Goal: Task Accomplishment & Management: Manage account settings

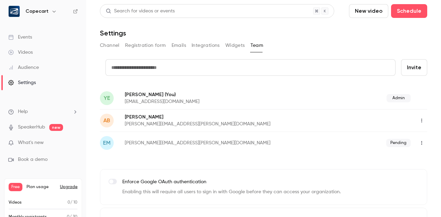
scroll to position [20, 0]
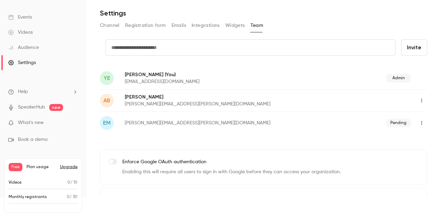
click at [67, 166] on button "Upgrade" at bounding box center [69, 167] width 18 height 6
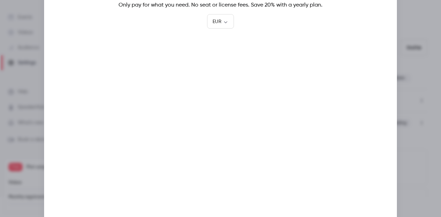
click at [422, 69] on div at bounding box center [220, 108] width 441 height 217
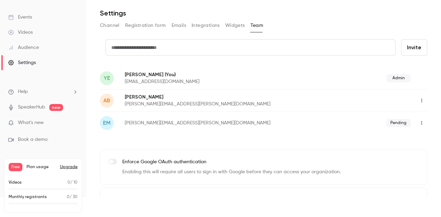
click at [66, 166] on button "Upgrade" at bounding box center [69, 167] width 18 height 6
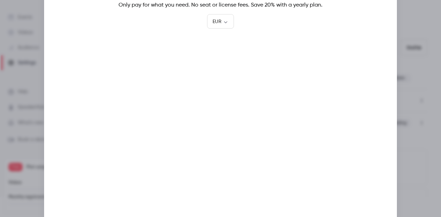
click at [407, 142] on div at bounding box center [220, 108] width 441 height 217
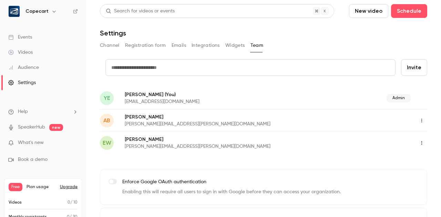
click at [68, 187] on button "Upgrade" at bounding box center [69, 187] width 18 height 6
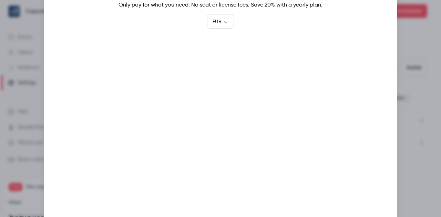
click at [424, 81] on div at bounding box center [220, 108] width 441 height 217
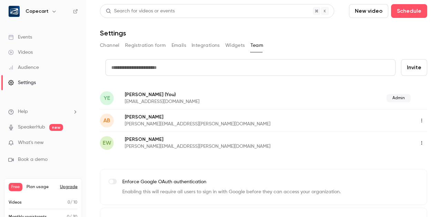
click at [39, 35] on link "Events" at bounding box center [43, 37] width 86 height 15
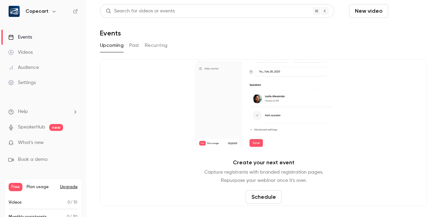
click at [391, 13] on button "Schedule" at bounding box center [409, 11] width 36 height 14
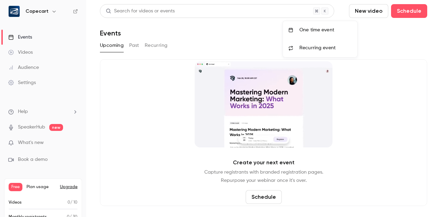
click at [336, 34] on li "One time event" at bounding box center [320, 30] width 74 height 18
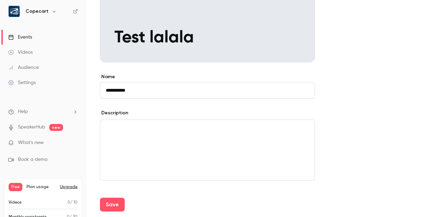
scroll to position [136, 0]
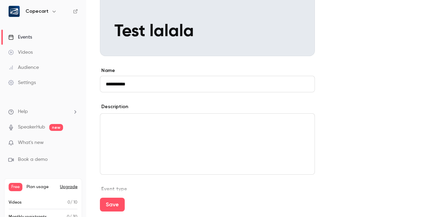
type input "**********"
click at [201, 128] on div "editor" at bounding box center [207, 144] width 214 height 61
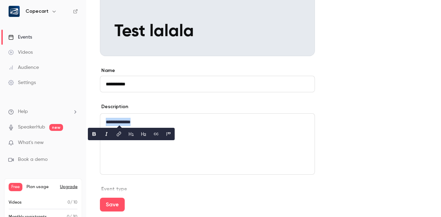
copy p "**********"
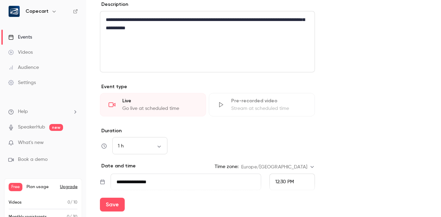
scroll to position [267, 0]
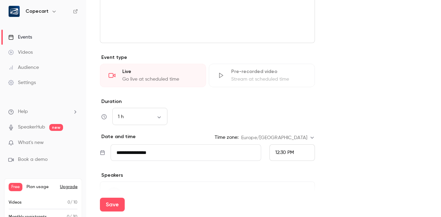
click at [175, 77] on div "Go live at scheduled time" at bounding box center [159, 79] width 75 height 7
click at [162, 117] on body "**********" at bounding box center [220, 108] width 441 height 217
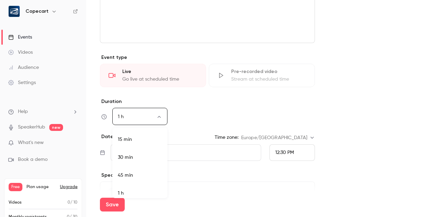
scroll to position [4, 0]
drag, startPoint x: 147, startPoint y: 172, endPoint x: 152, endPoint y: 169, distance: 5.7
click at [148, 172] on li "45 min" at bounding box center [139, 171] width 55 height 18
type input "**"
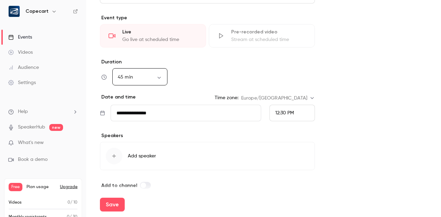
scroll to position [307, 0]
click at [210, 112] on input "**********" at bounding box center [186, 113] width 151 height 17
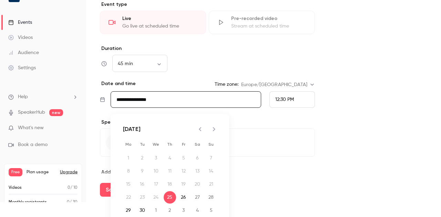
scroll to position [17, 0]
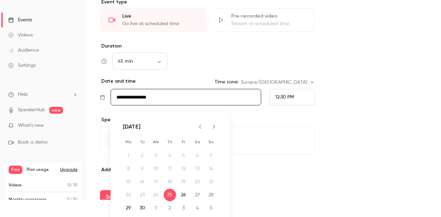
click at [297, 94] on div "12:30 PM" at bounding box center [293, 97] width 46 height 17
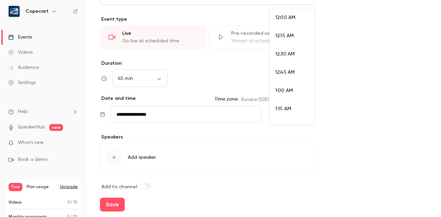
scroll to position [865, 0]
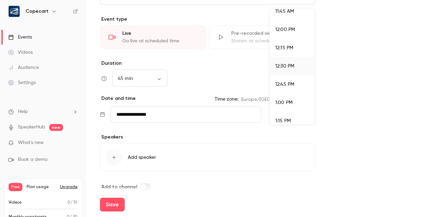
click at [298, 88] on li "12:45 PM" at bounding box center [292, 85] width 45 height 18
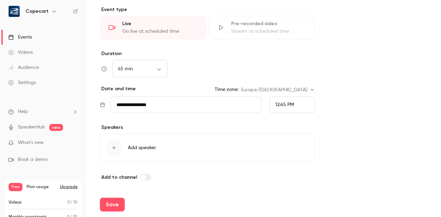
scroll to position [315, 0]
click at [115, 146] on icon "button" at bounding box center [114, 148] width 6 height 6
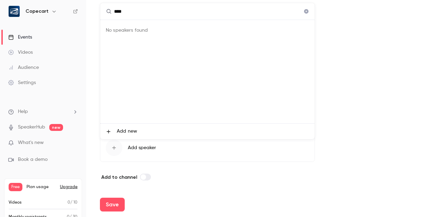
type input "****"
click at [125, 132] on span "Add new" at bounding box center [127, 131] width 20 height 7
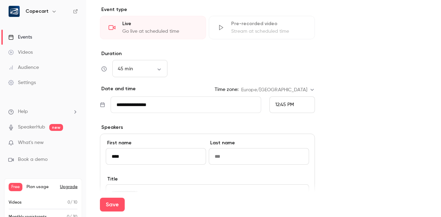
type input "****"
type input "*******"
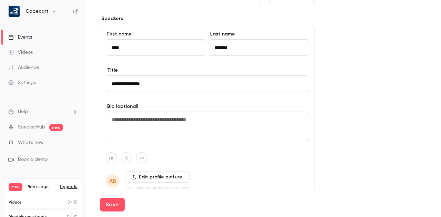
scroll to position [455, 0]
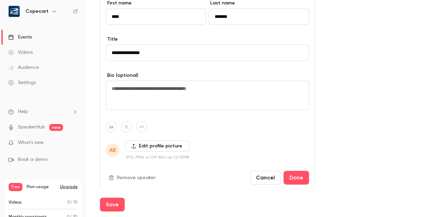
type input "**********"
click at [183, 87] on textarea at bounding box center [207, 96] width 203 height 30
paste textarea "**********"
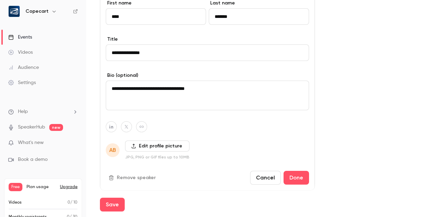
paste textarea "**********"
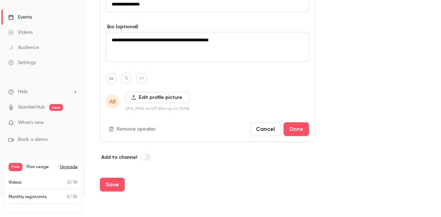
scroll to position [0, 0]
type textarea "**********"
click at [169, 96] on label "Edit profile picture" at bounding box center [157, 97] width 64 height 11
click at [0, 0] on input "Edit profile picture" at bounding box center [0, 0] width 0 height 0
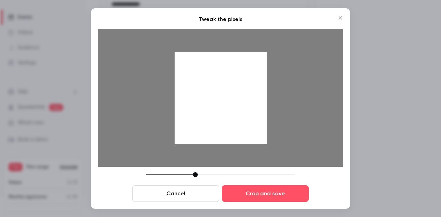
drag, startPoint x: 227, startPoint y: 98, endPoint x: 231, endPoint y: 130, distance: 32.0
click at [231, 130] on div at bounding box center [221, 98] width 92 height 92
drag, startPoint x: 194, startPoint y: 175, endPoint x: 219, endPoint y: 174, distance: 24.5
click at [219, 174] on div at bounding box center [220, 174] width 5 height 5
drag, startPoint x: 241, startPoint y: 96, endPoint x: 237, endPoint y: 112, distance: 17.5
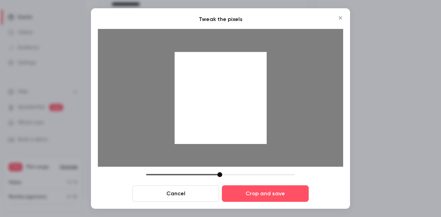
click at [237, 112] on div at bounding box center [221, 98] width 92 height 92
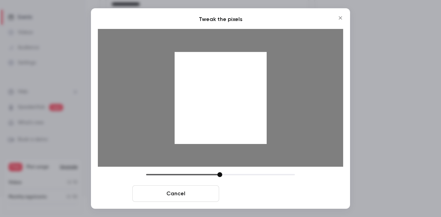
click at [292, 198] on button "Crop and save" at bounding box center [265, 194] width 87 height 17
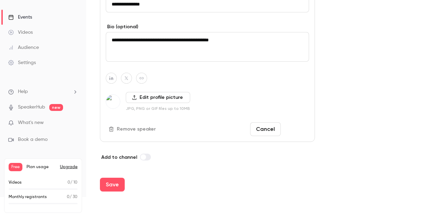
click at [293, 128] on button "Done" at bounding box center [297, 129] width 26 height 14
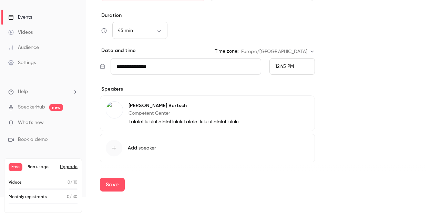
scroll to position [329, 0]
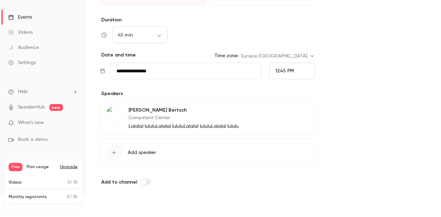
click at [136, 151] on span "Add speaker" at bounding box center [142, 152] width 28 height 7
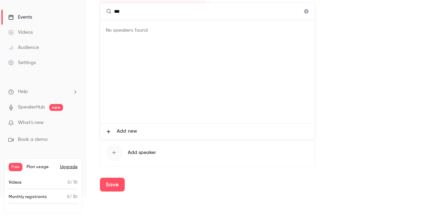
type input "****"
click at [110, 129] on icon at bounding box center [109, 132] width 6 height 6
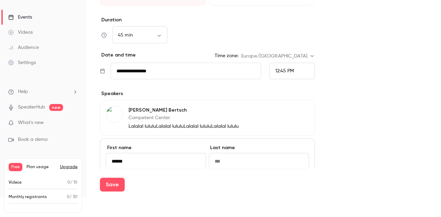
type input "******"
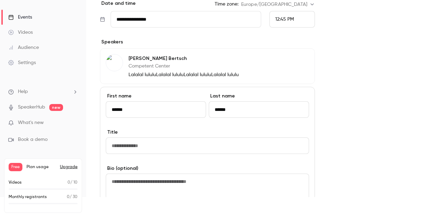
scroll to position [381, 0]
type input "******"
click at [146, 140] on input at bounding box center [207, 146] width 203 height 17
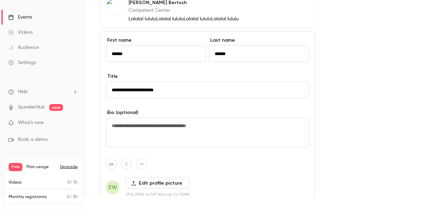
scroll to position [442, 0]
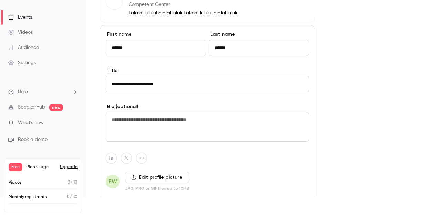
type input "**********"
click at [153, 128] on textarea at bounding box center [207, 127] width 203 height 30
paste textarea "**********"
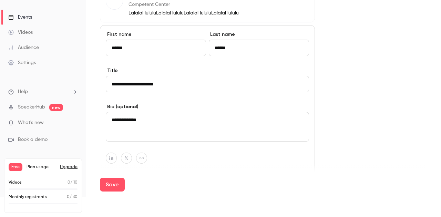
paste textarea "**********"
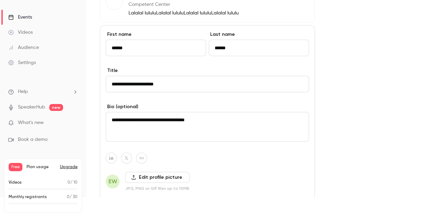
paste textarea "**********"
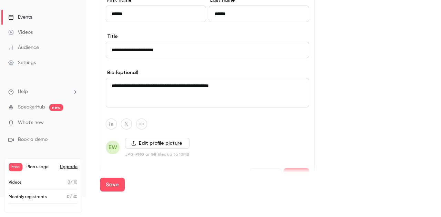
scroll to position [477, 0]
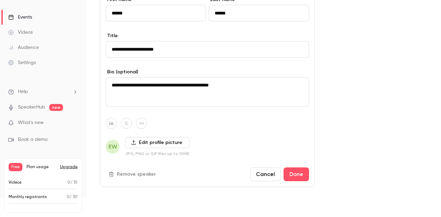
type textarea "**********"
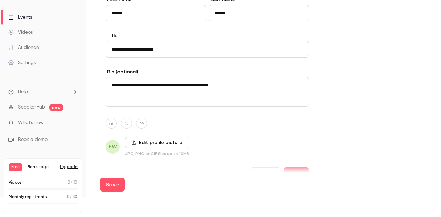
click at [149, 139] on label "Edit profile picture" at bounding box center [157, 142] width 64 height 11
click at [0, 0] on input "Edit profile picture" at bounding box center [0, 0] width 0 height 0
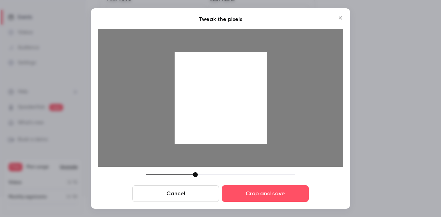
drag, startPoint x: 200, startPoint y: 79, endPoint x: 252, endPoint y: 143, distance: 82.1
click at [197, 109] on div at bounding box center [221, 98] width 92 height 92
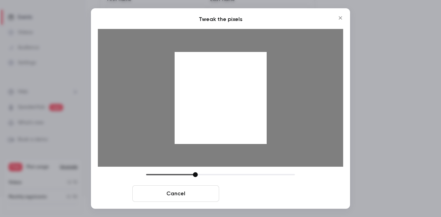
click at [272, 192] on button "Crop and save" at bounding box center [265, 194] width 87 height 17
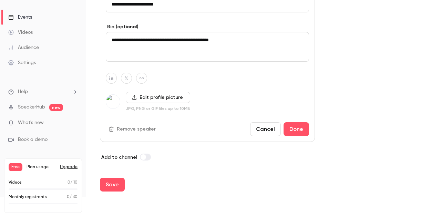
scroll to position [522, 0]
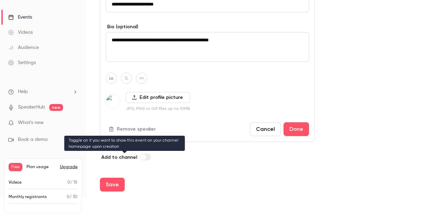
click at [147, 156] on label at bounding box center [145, 157] width 11 height 7
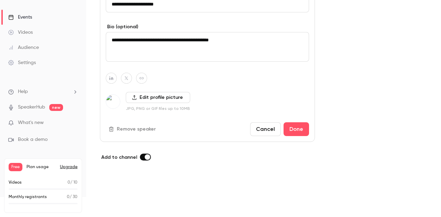
click at [119, 186] on button "Save" at bounding box center [112, 185] width 25 height 14
type input "**"
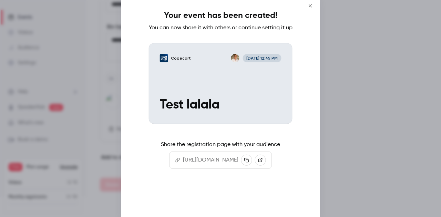
click at [219, 206] on button "Continue" at bounding box center [220, 199] width 69 height 17
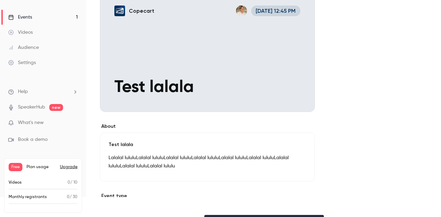
scroll to position [85, 0]
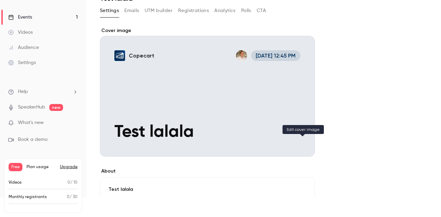
click at [302, 144] on icon "Cover image" at bounding box center [302, 144] width 4 height 4
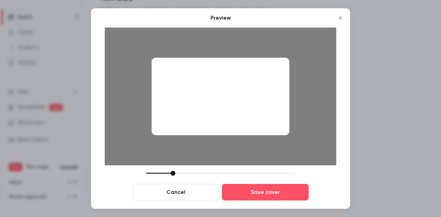
drag, startPoint x: 197, startPoint y: 173, endPoint x: 243, endPoint y: 181, distance: 46.5
click at [174, 171] on div at bounding box center [220, 173] width 149 height 5
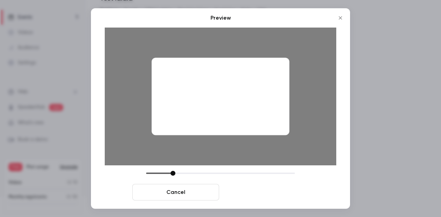
click at [273, 192] on button "Save cover" at bounding box center [265, 192] width 87 height 17
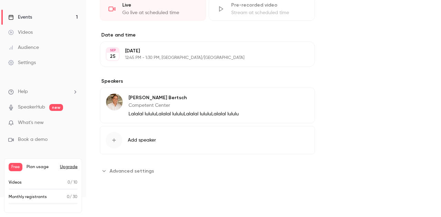
scroll to position [335, 0]
click at [134, 142] on span "Add speaker" at bounding box center [142, 140] width 28 height 7
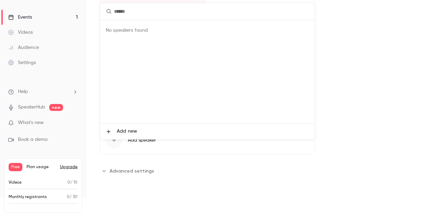
click at [161, 136] on li "Add new" at bounding box center [207, 132] width 214 height 16
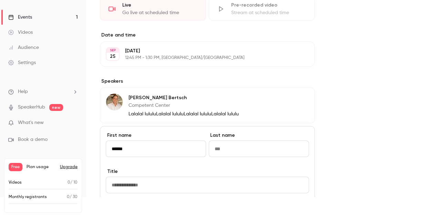
type input "******"
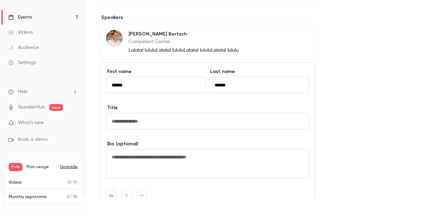
scroll to position [407, 0]
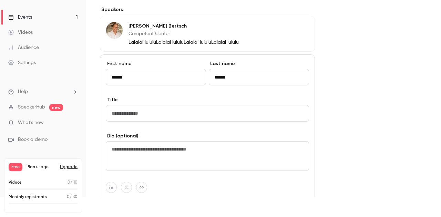
type input "******"
click at [144, 111] on input "Title" at bounding box center [207, 113] width 203 height 17
type input "**********"
click at [152, 147] on textarea at bounding box center [207, 156] width 203 height 30
paste textarea "**********"
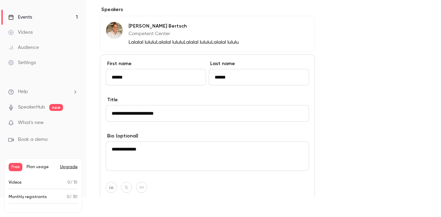
paste textarea "**********"
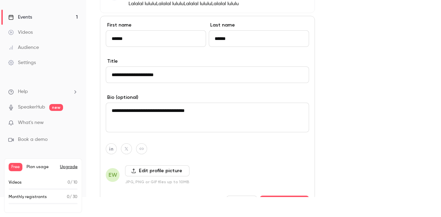
scroll to position [472, 0]
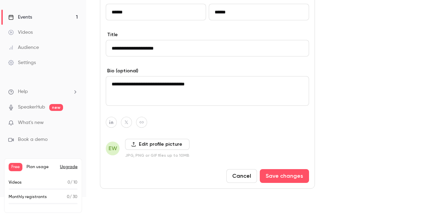
type textarea "**********"
click at [148, 142] on label "Edit profile picture" at bounding box center [157, 144] width 64 height 11
click at [0, 0] on input "Edit profile picture" at bounding box center [0, 0] width 0 height 0
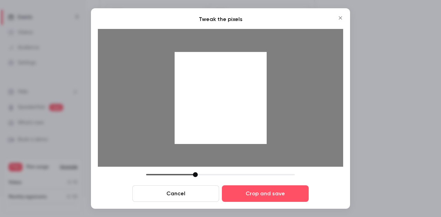
drag, startPoint x: 243, startPoint y: 106, endPoint x: 249, endPoint y: 161, distance: 54.8
click at [249, 161] on div at bounding box center [221, 98] width 246 height 138
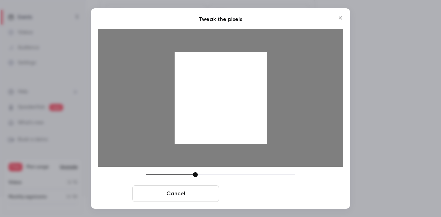
click at [265, 197] on button "Crop and save" at bounding box center [265, 194] width 87 height 17
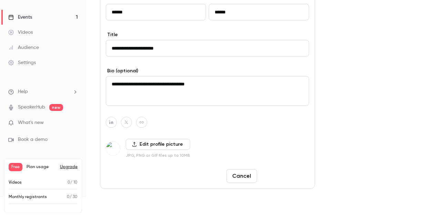
click at [284, 175] on button "Save changes" at bounding box center [284, 176] width 49 height 14
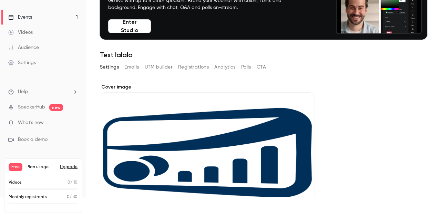
scroll to position [19, 0]
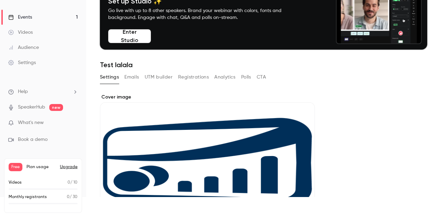
click at [132, 78] on button "Emails" at bounding box center [131, 77] width 14 height 11
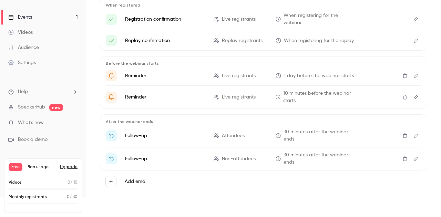
scroll to position [136, 0]
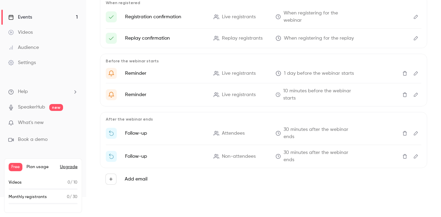
click at [414, 93] on icon "Edit" at bounding box center [416, 94] width 6 height 5
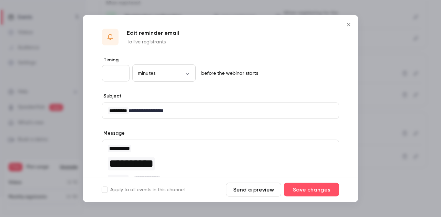
click at [122, 71] on input "**" at bounding box center [116, 73] width 28 height 17
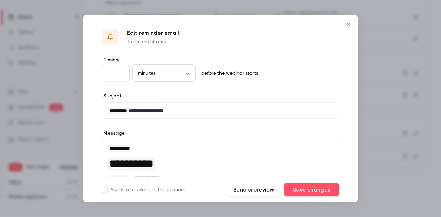
click at [122, 71] on input "**" at bounding box center [116, 73] width 28 height 17
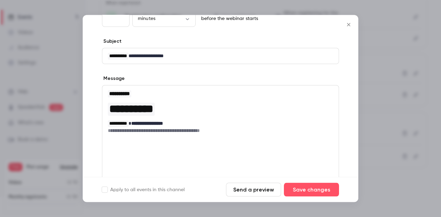
scroll to position [53, 0]
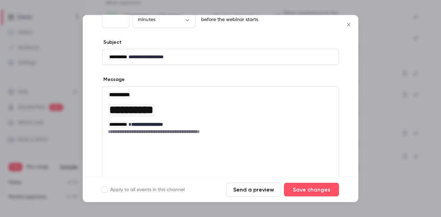
click at [121, 18] on input "**" at bounding box center [116, 20] width 28 height 17
type input "**"
click at [121, 18] on input "**" at bounding box center [116, 20] width 28 height 17
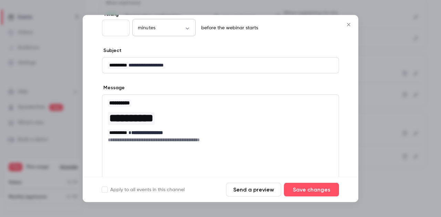
scroll to position [48, 0]
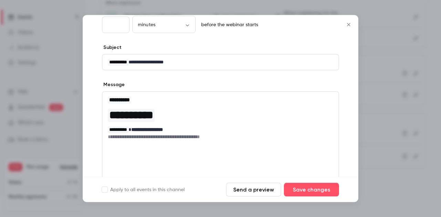
click at [153, 117] on span "**********" at bounding box center [131, 115] width 44 height 11
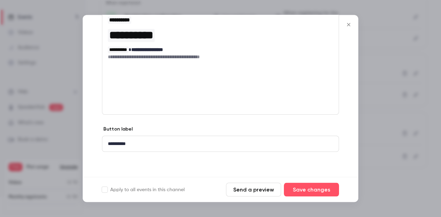
scroll to position [128, 0]
click at [176, 138] on div "**********" at bounding box center [220, 145] width 237 height 16
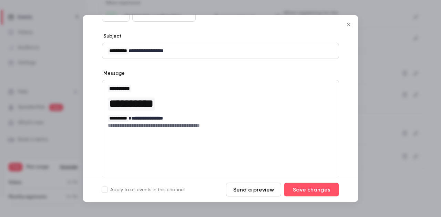
scroll to position [73, 0]
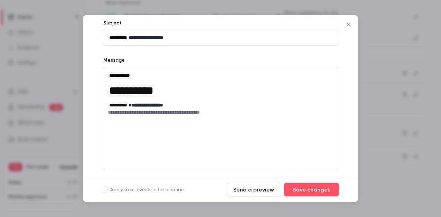
click at [211, 112] on h6 "**********" at bounding box center [221, 112] width 226 height 7
click at [230, 112] on h6 "**********" at bounding box center [221, 112] width 226 height 7
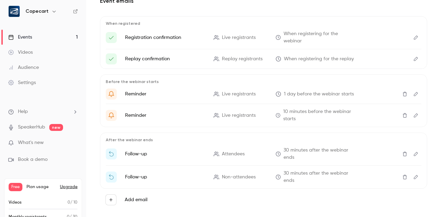
scroll to position [137, 0]
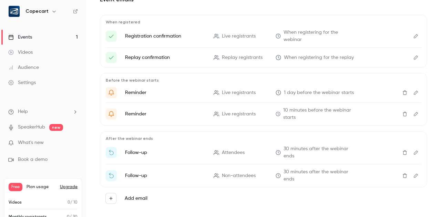
click at [417, 92] on icon "Edit" at bounding box center [416, 92] width 6 height 5
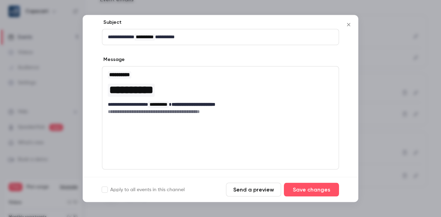
scroll to position [70, 0]
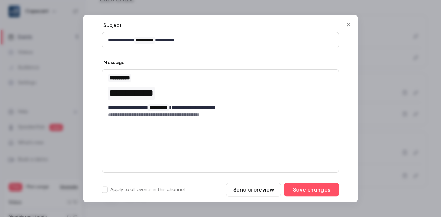
click at [254, 189] on button "Send a preview" at bounding box center [253, 190] width 55 height 14
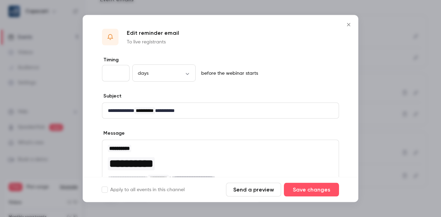
scroll to position [0, 0]
click at [347, 24] on icon "Close" at bounding box center [349, 25] width 8 height 6
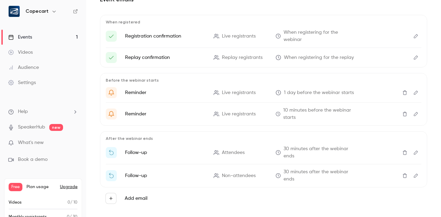
click at [349, 24] on p "When registered" at bounding box center [264, 22] width 316 height 6
click at [417, 93] on icon "Edit" at bounding box center [416, 92] width 6 height 5
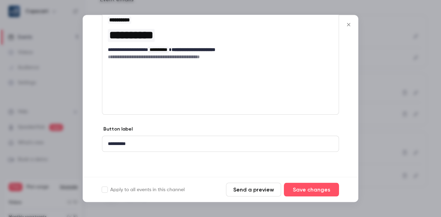
scroll to position [128, 0]
click at [349, 24] on icon "Close" at bounding box center [349, 25] width 8 height 6
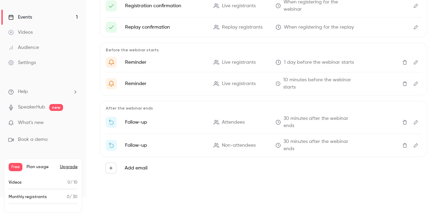
scroll to position [147, 0]
click at [108, 169] on button "Add email" at bounding box center [111, 168] width 11 height 11
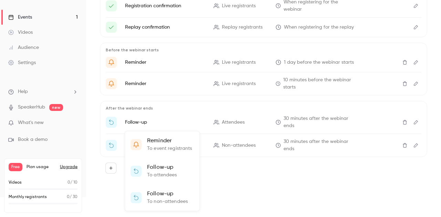
click at [225, 173] on div at bounding box center [220, 108] width 441 height 217
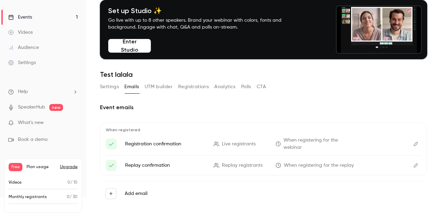
scroll to position [9, 0]
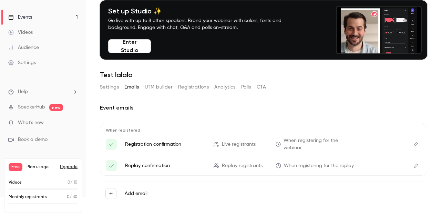
click at [167, 88] on button "UTM builder" at bounding box center [159, 87] width 28 height 11
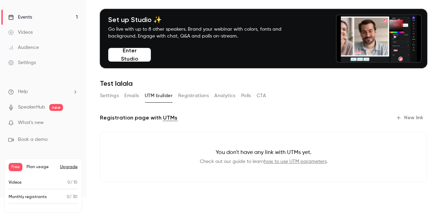
click at [193, 96] on button "Registrations" at bounding box center [193, 95] width 31 height 11
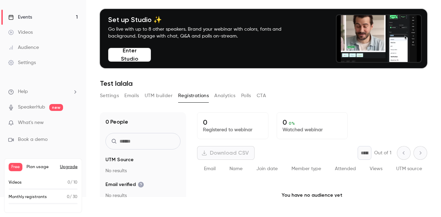
click at [226, 97] on button "Analytics" at bounding box center [224, 95] width 21 height 11
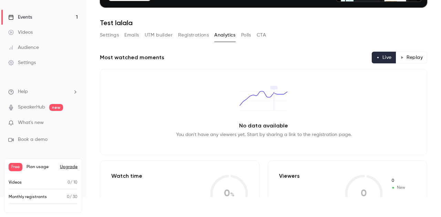
scroll to position [28, 0]
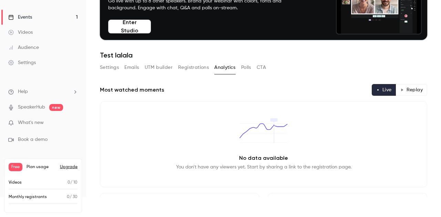
click at [244, 68] on button "Polls" at bounding box center [246, 67] width 10 height 11
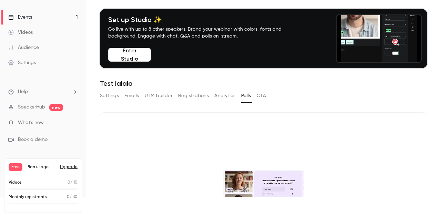
click at [261, 92] on button "CTA" at bounding box center [261, 95] width 9 height 11
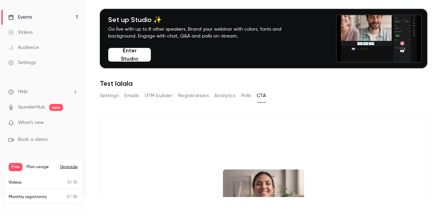
click at [43, 19] on link "Events 1" at bounding box center [43, 17] width 86 height 15
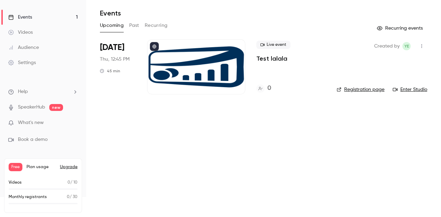
click at [423, 46] on icon "button" at bounding box center [422, 46] width 6 height 5
click at [289, 127] on div at bounding box center [220, 108] width 441 height 217
click at [282, 70] on div "Live event Test lalala 0" at bounding box center [291, 66] width 69 height 55
click at [421, 44] on icon "button" at bounding box center [422, 46] width 6 height 5
click at [318, 140] on div at bounding box center [220, 108] width 441 height 217
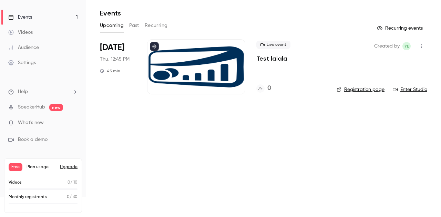
scroll to position [20, 0]
click at [376, 88] on link "Registration page" at bounding box center [361, 89] width 48 height 7
click at [118, 59] on span "Thu, 12:45 PM" at bounding box center [115, 59] width 30 height 7
click at [166, 58] on div at bounding box center [196, 66] width 98 height 55
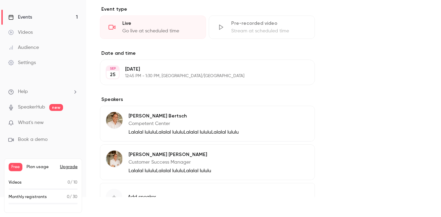
scroll to position [322, 0]
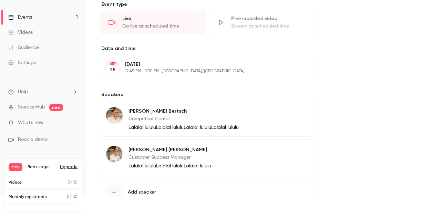
drag, startPoint x: 206, startPoint y: 67, endPoint x: 202, endPoint y: 68, distance: 4.3
click at [202, 68] on div "Thursday, September 25 12:45 PM - 1:30 PM, Europe/Berlin" at bounding box center [201, 67] width 153 height 13
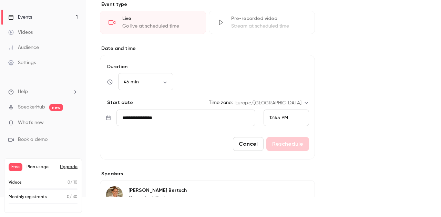
click at [276, 117] on span "12:45 PM" at bounding box center [279, 118] width 19 height 5
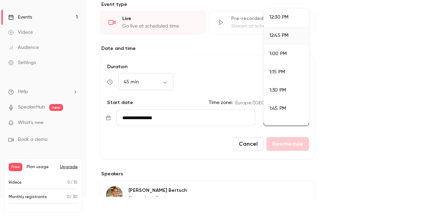
scroll to position [916, 0]
click at [337, 76] on div at bounding box center [220, 108] width 441 height 217
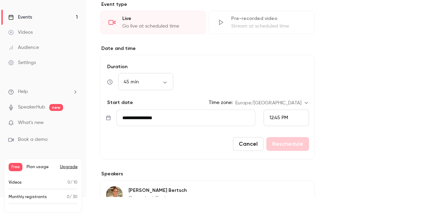
click at [293, 119] on div "12:45 PM" at bounding box center [287, 118] width 46 height 17
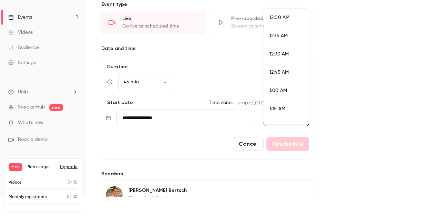
scroll to position [883, 0]
click at [285, 96] on span "3:00 PM" at bounding box center [279, 94] width 18 height 5
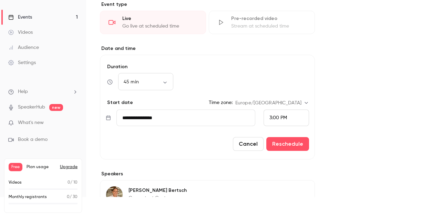
click at [279, 118] on span "3:00 PM" at bounding box center [279, 118] width 18 height 5
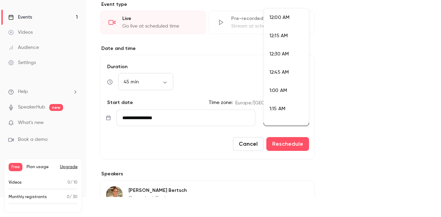
scroll to position [1048, 0]
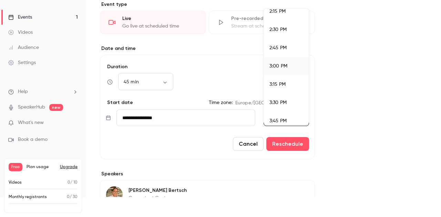
click at [284, 104] on span "3:30 PM" at bounding box center [278, 102] width 17 height 5
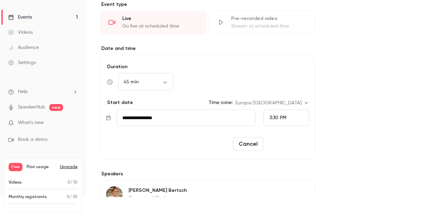
click at [291, 142] on button "Reschedule" at bounding box center [288, 144] width 43 height 14
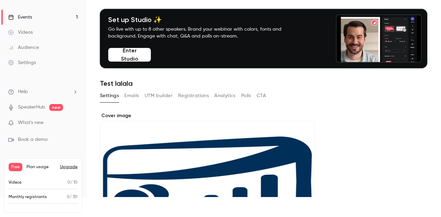
scroll to position [0, 0]
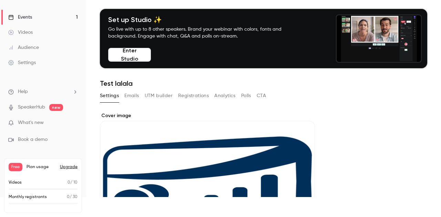
click at [52, 12] on link "Events 1" at bounding box center [43, 17] width 86 height 15
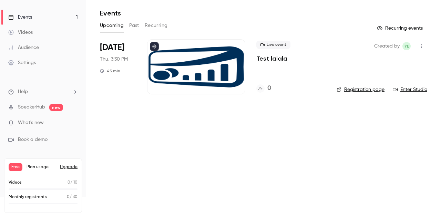
click at [23, 62] on div "Settings" at bounding box center [22, 62] width 28 height 7
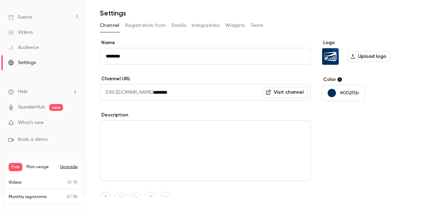
click at [28, 17] on div "Events" at bounding box center [20, 17] width 24 height 7
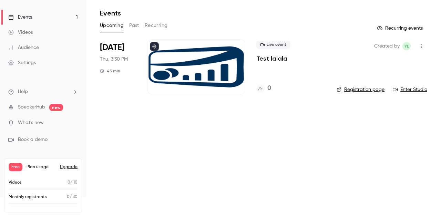
click at [19, 62] on div "Settings" at bounding box center [22, 62] width 28 height 7
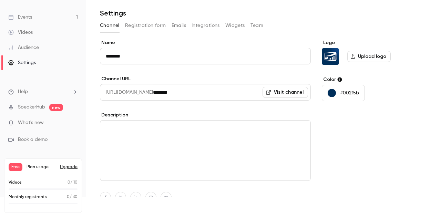
click at [254, 21] on button "Team" at bounding box center [257, 25] width 13 height 11
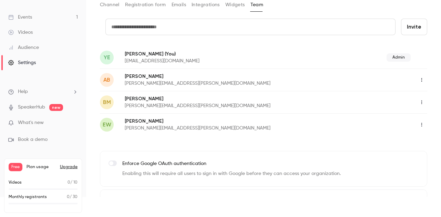
scroll to position [21, 0]
click at [422, 100] on icon "button" at bounding box center [422, 102] width 6 height 5
click at [415, 122] on div "Assign admin role" at bounding box center [404, 119] width 52 height 7
click at [51, 18] on link "Events 1" at bounding box center [43, 17] width 86 height 15
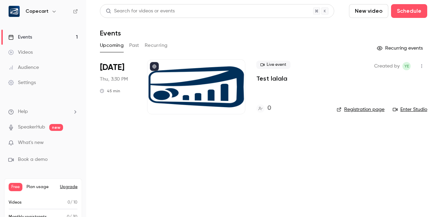
click at [269, 87] on div "Live event Test lalala 0" at bounding box center [291, 86] width 69 height 55
click at [200, 79] on div at bounding box center [196, 86] width 98 height 55
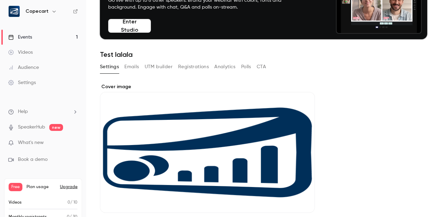
scroll to position [18, 0]
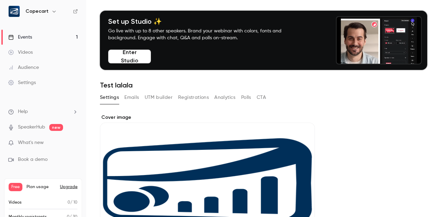
click at [54, 37] on link "Events 1" at bounding box center [43, 37] width 86 height 15
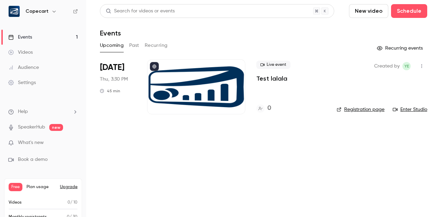
scroll to position [0, 1]
click at [250, 87] on li "Sep 25 Thu, 3:30 PM 45 min Live event Test lalala 0 Created by YE Registration …" at bounding box center [264, 90] width 328 height 63
click at [221, 86] on div at bounding box center [196, 86] width 98 height 55
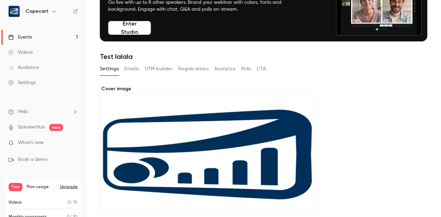
scroll to position [52, 0]
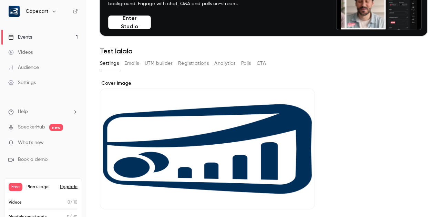
click at [135, 62] on button "Emails" at bounding box center [131, 63] width 14 height 11
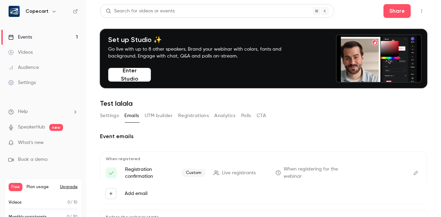
click at [34, 38] on link "Events 1" at bounding box center [43, 37] width 86 height 15
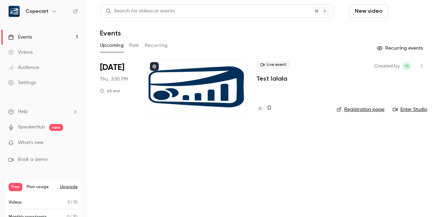
click at [391, 13] on button "Schedule" at bounding box center [409, 11] width 36 height 14
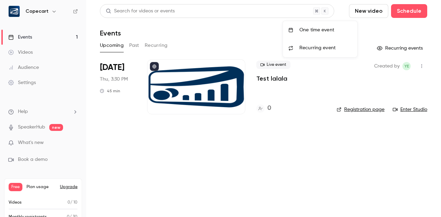
click at [344, 138] on div at bounding box center [220, 108] width 441 height 217
click at [211, 77] on div at bounding box center [196, 86] width 98 height 55
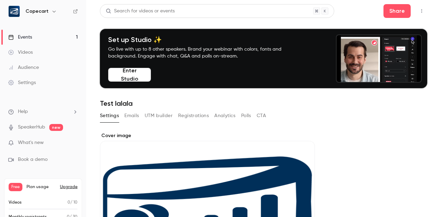
click at [135, 114] on button "Emails" at bounding box center [131, 115] width 14 height 11
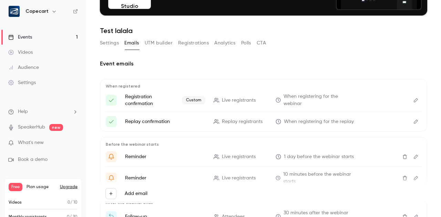
scroll to position [80, 0]
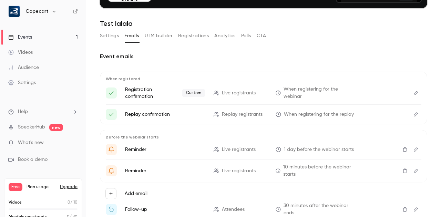
click at [416, 117] on icon "Edit" at bounding box center [416, 114] width 6 height 5
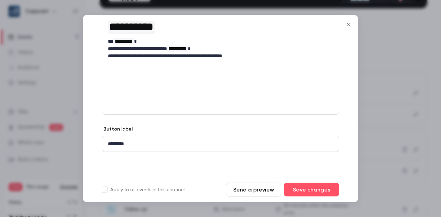
scroll to position [92, 0]
click at [272, 57] on p "**********" at bounding box center [221, 56] width 226 height 7
click at [350, 21] on button "Close" at bounding box center [349, 25] width 14 height 14
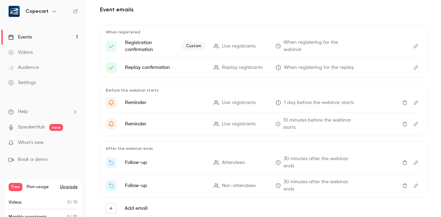
scroll to position [0, 0]
